Goal: Find specific page/section: Find specific page/section

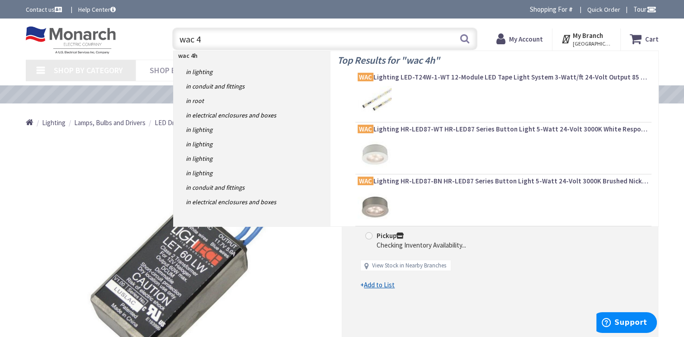
type input "wac"
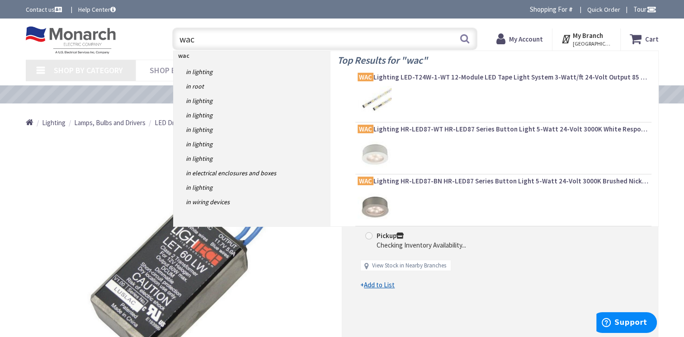
type input "[GEOGRAPHIC_DATA], [GEOGRAPHIC_DATA]"
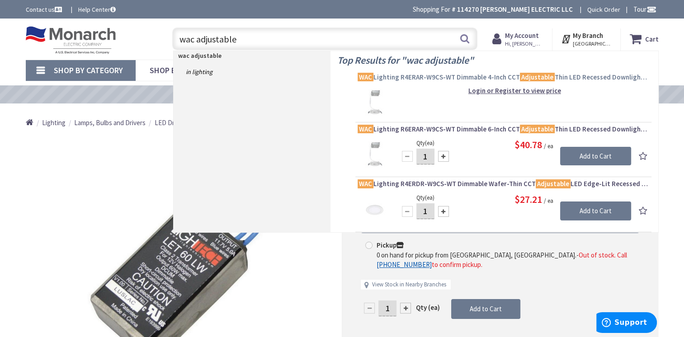
type input "wac adjustable"
click at [458, 74] on span "WAC Lighting R4ERAR-W9CS-WT Dimmable 4-Inch CCT Adjustable Thin LED Recessed Do…" at bounding box center [504, 77] width 292 height 9
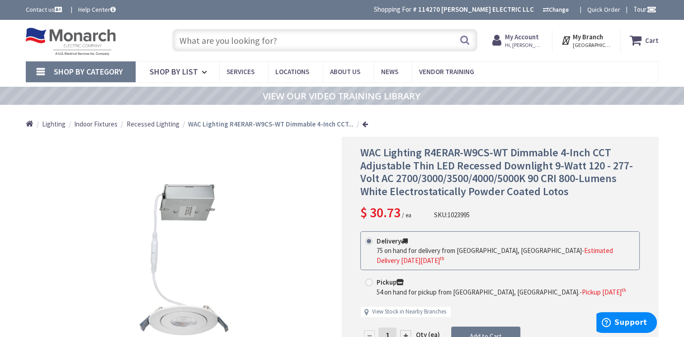
click at [192, 42] on input "text" at bounding box center [324, 40] width 305 height 23
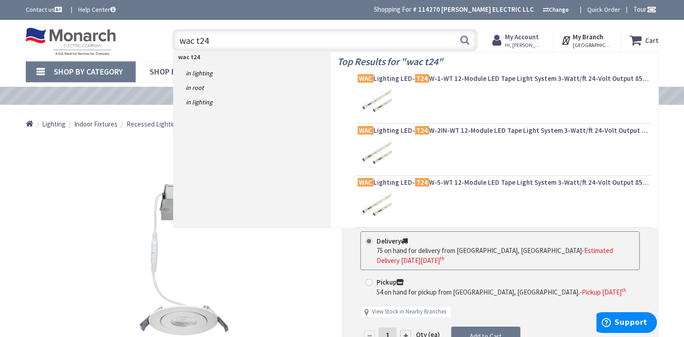
type input "wac t24w"
